Goal: Navigation & Orientation: Go to known website

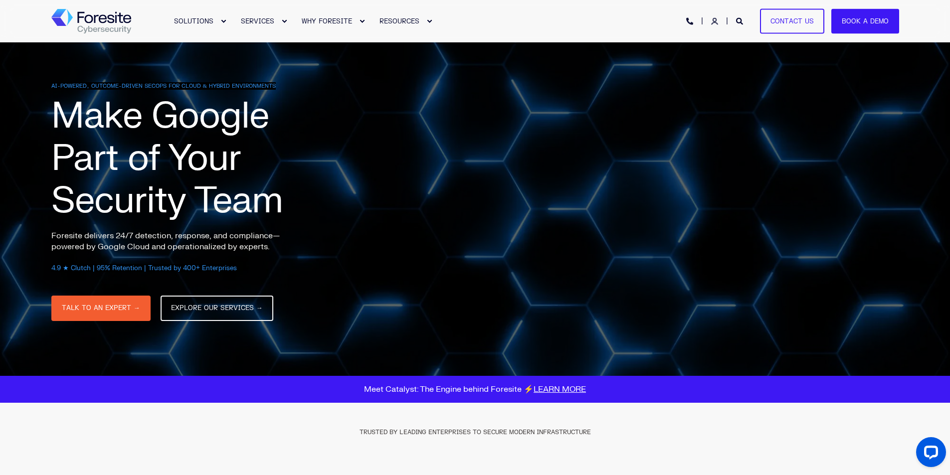
click at [716, 20] on icon "Login" at bounding box center [714, 21] width 7 height 7
click at [715, 21] on icon "Login" at bounding box center [714, 21] width 7 height 7
click at [718, 21] on icon "Login" at bounding box center [714, 21] width 7 height 7
